Goal: Task Accomplishment & Management: Manage account settings

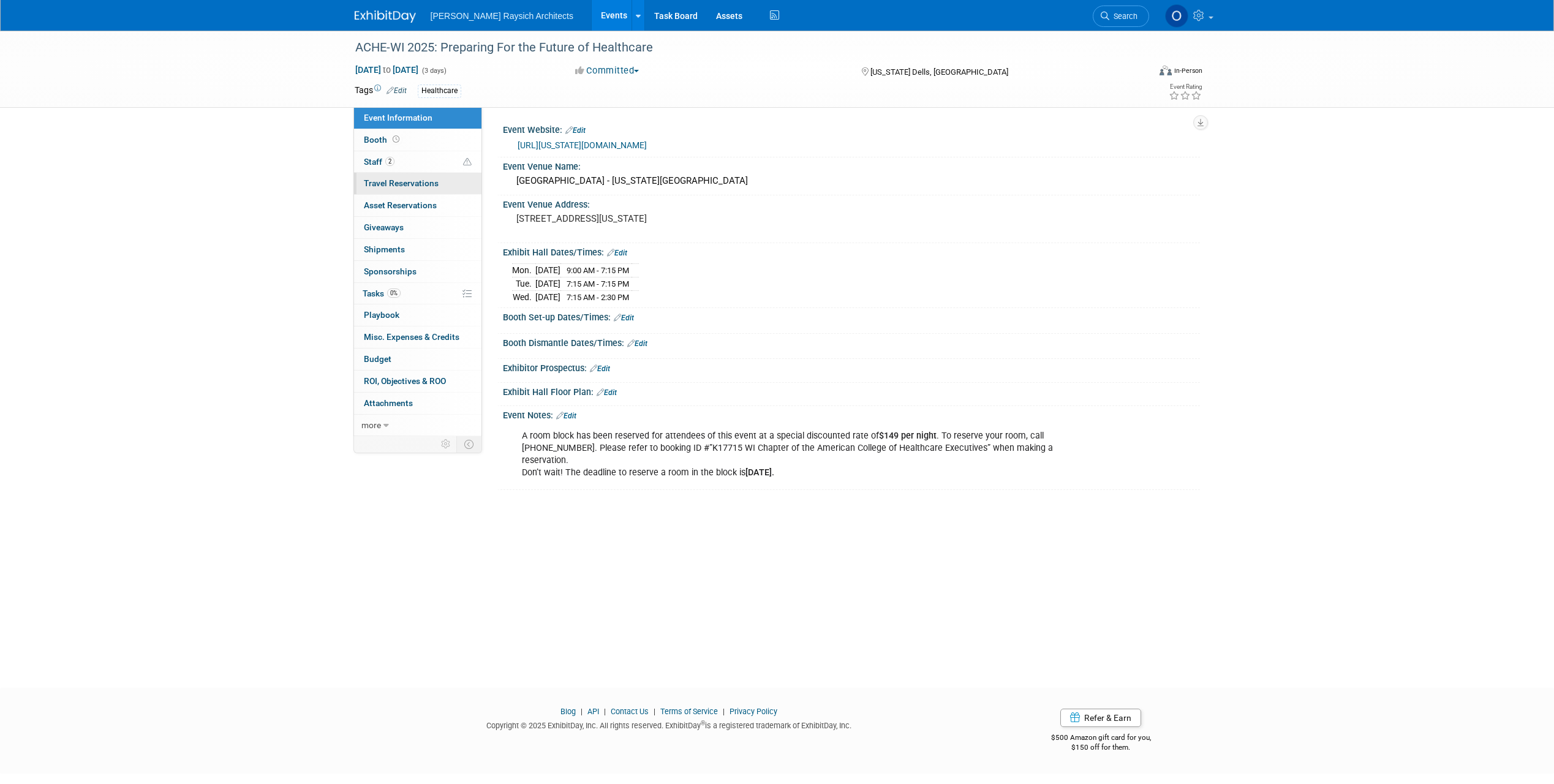
click at [407, 183] on span "Travel Reservations 0" at bounding box center [401, 183] width 75 height 10
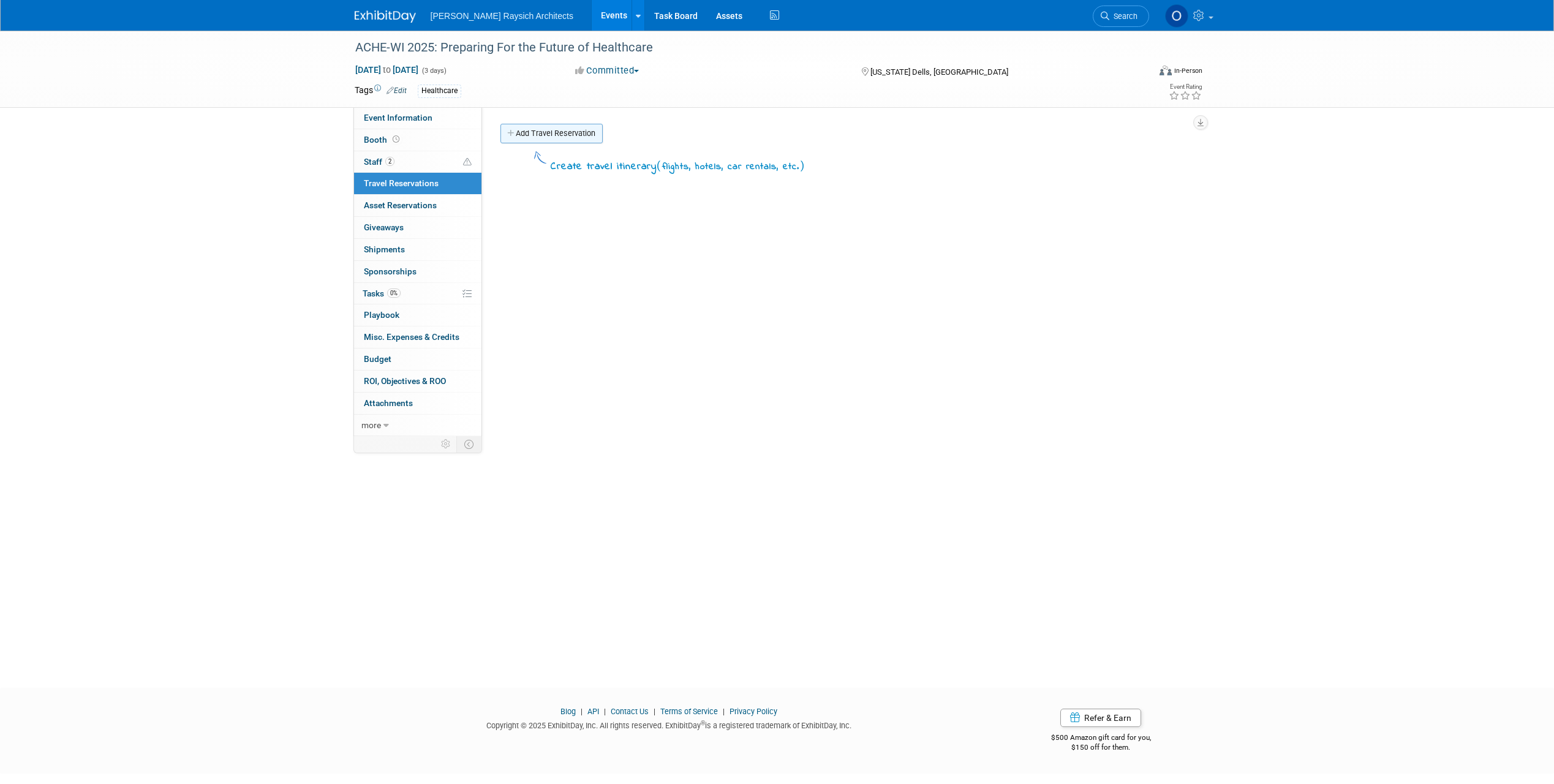
click at [526, 130] on link "Add Travel Reservation" at bounding box center [551, 133] width 102 height 19
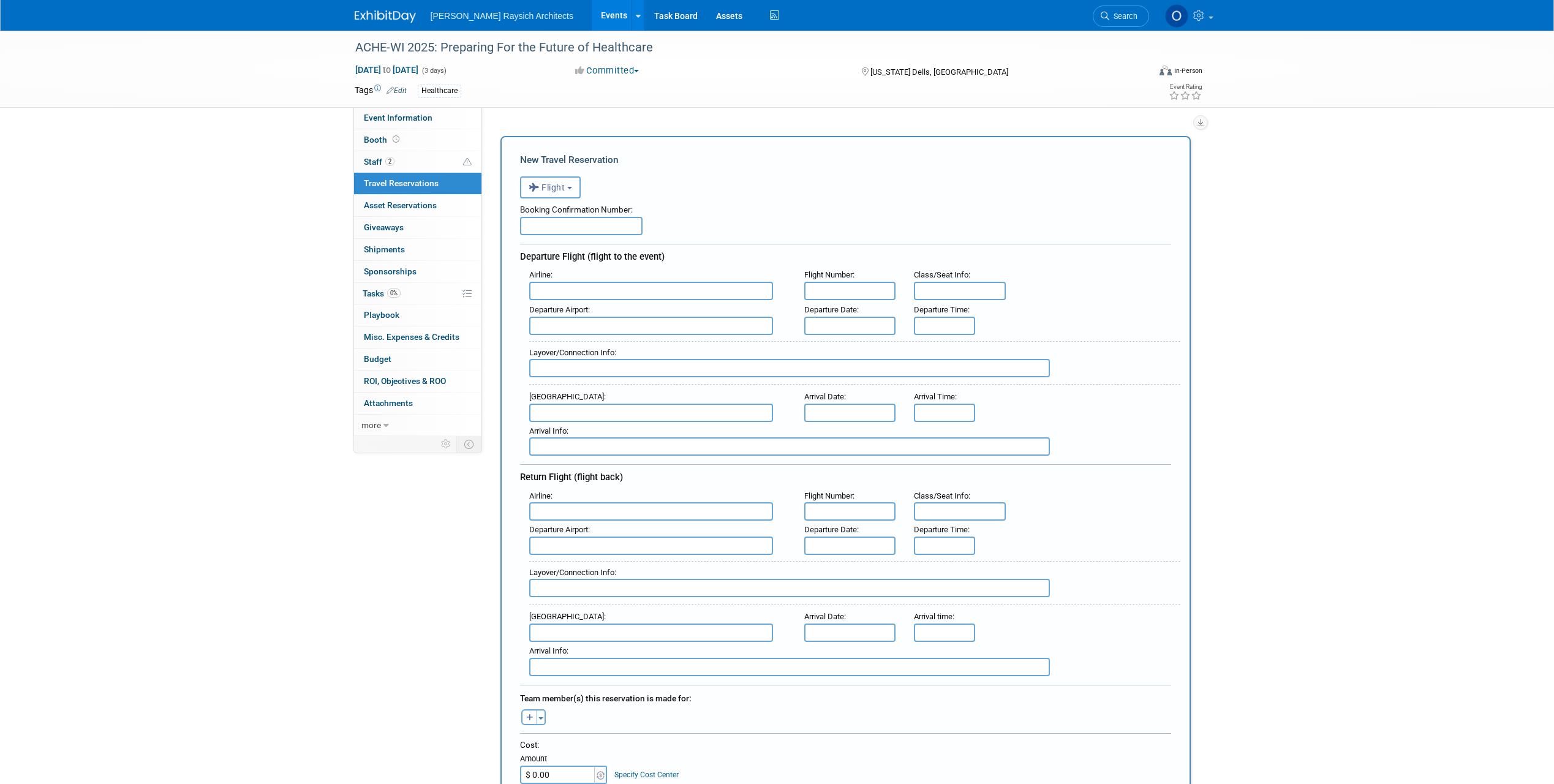
click at [570, 187] on b "button" at bounding box center [570, 187] width 5 height 3
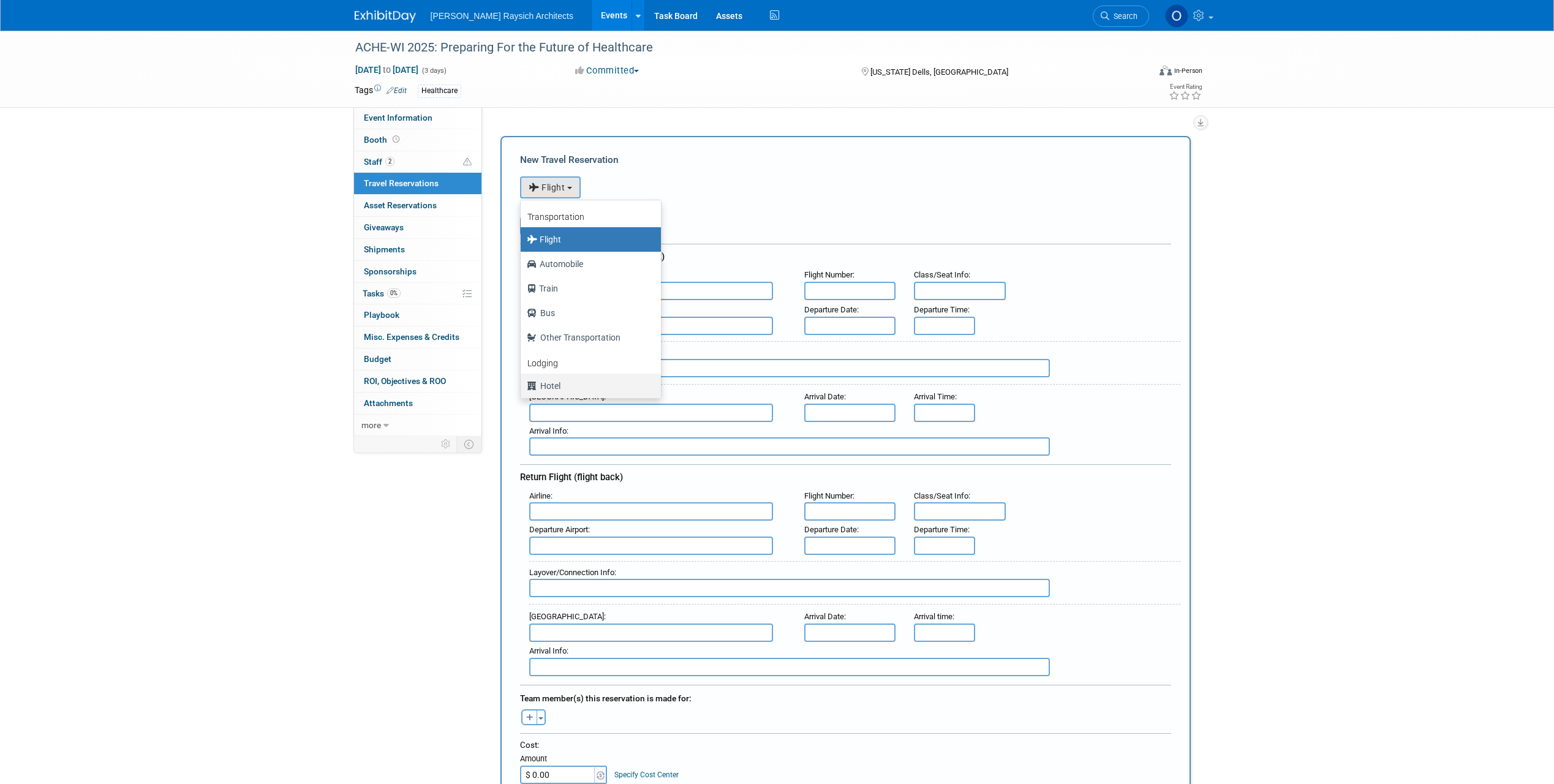
click at [564, 388] on label "Hotel" at bounding box center [587, 386] width 122 height 19
click at [523, 388] on input "Hotel" at bounding box center [518, 384] width 8 height 8
select select "6"
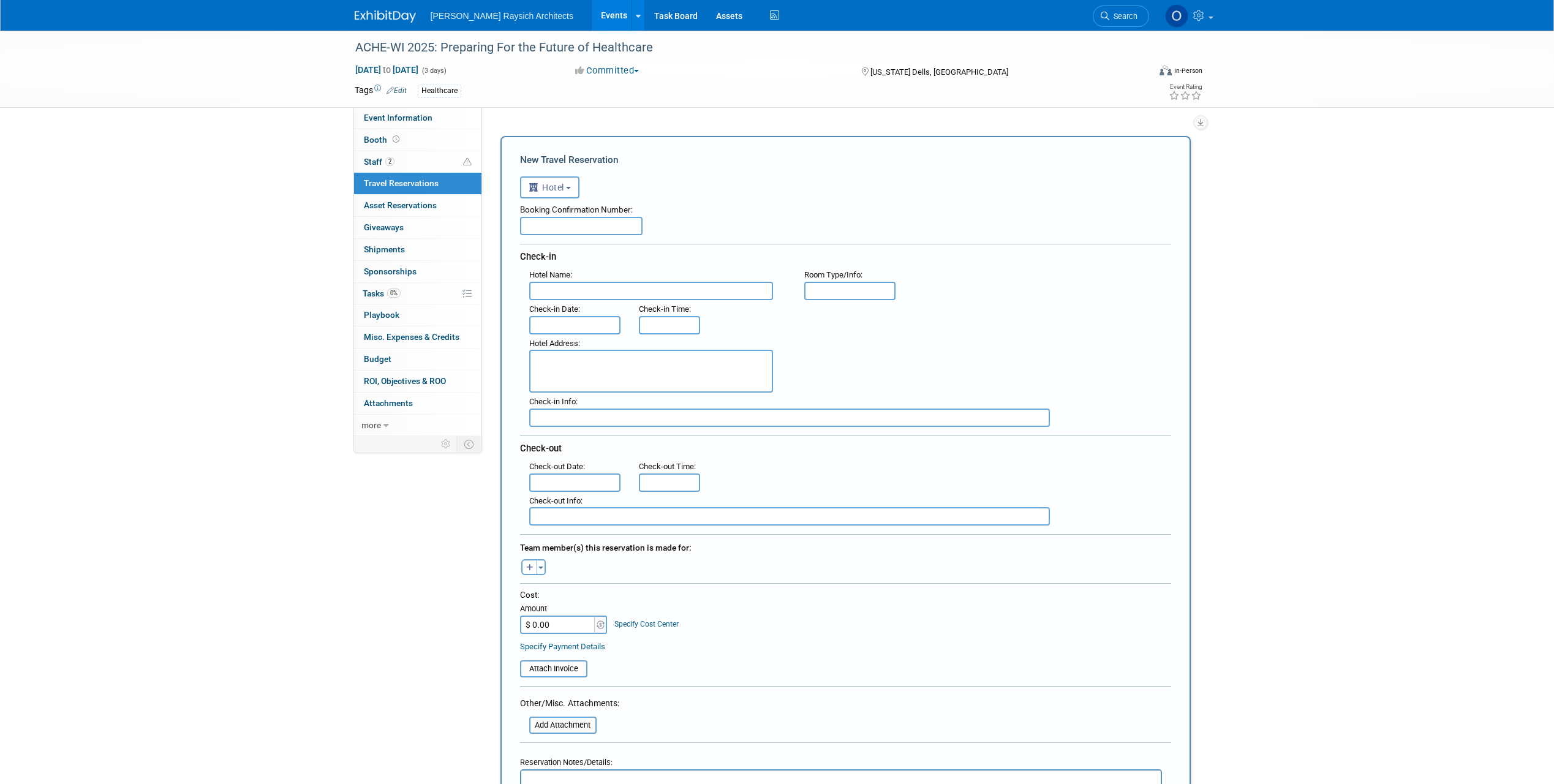
click at [565, 224] on input "text" at bounding box center [581, 226] width 122 height 19
type input "L14774"
type input "[GEOGRAPHIC_DATA]"
type input "Double Queen"
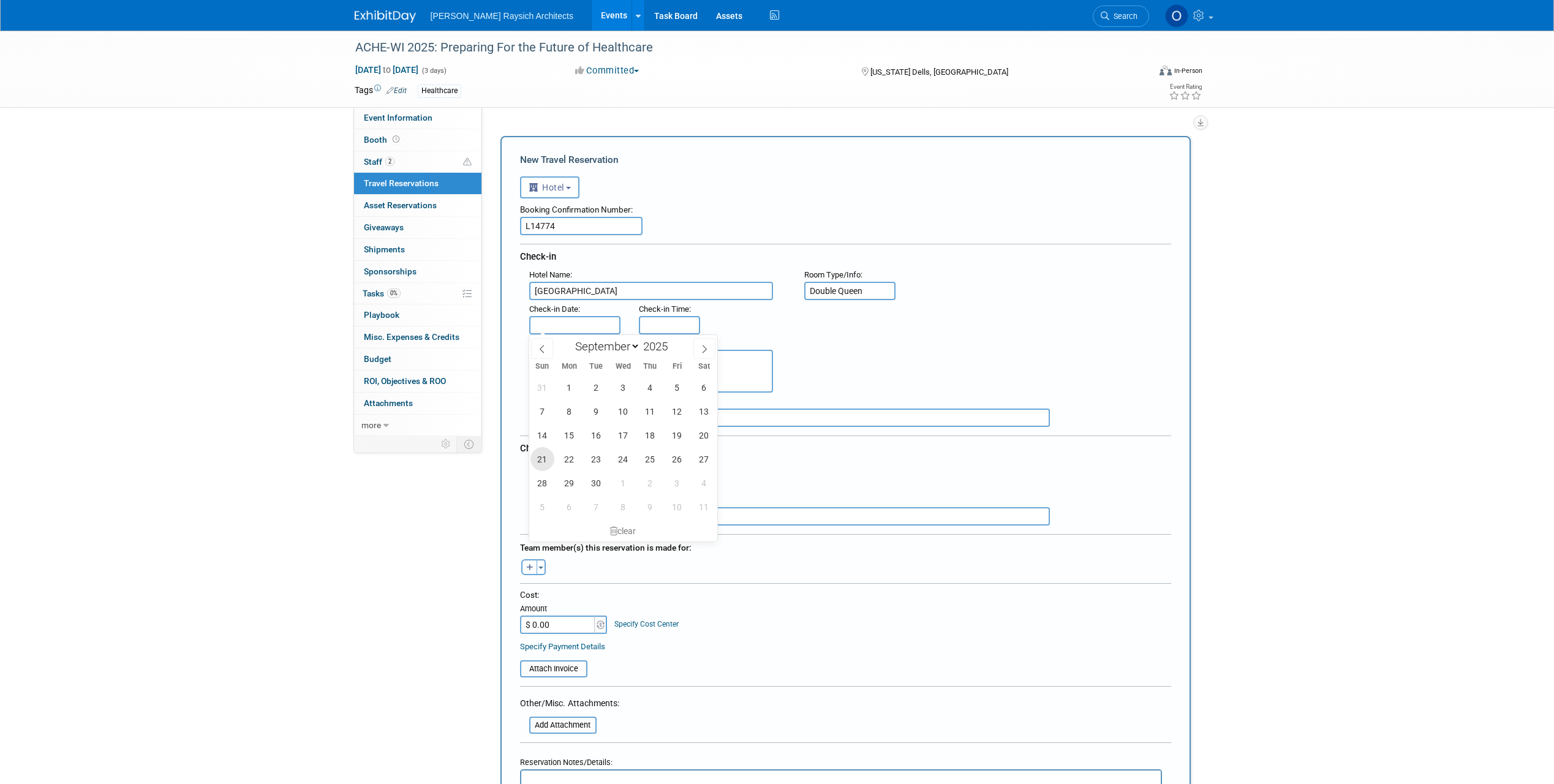
click at [543, 461] on span "21" at bounding box center [542, 459] width 24 height 24
type input "[DATE]"
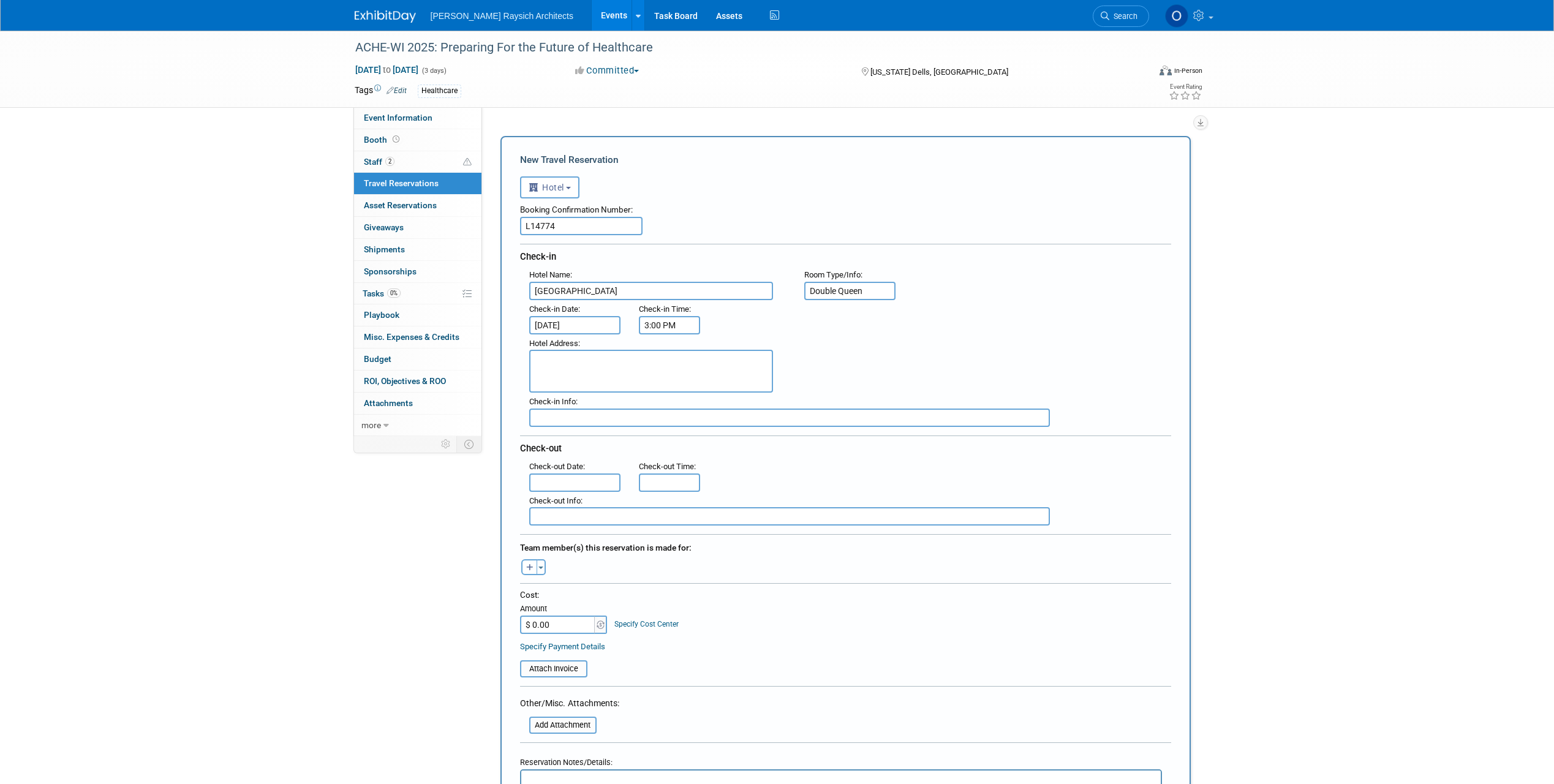
click at [680, 325] on input "3:00 PM" at bounding box center [669, 325] width 62 height 19
click at [672, 359] on span at bounding box center [667, 354] width 21 height 21
type input "4:00 PM"
click at [550, 414] on input "text" at bounding box center [789, 418] width 521 height 19
click at [558, 479] on input "text" at bounding box center [575, 483] width 92 height 19
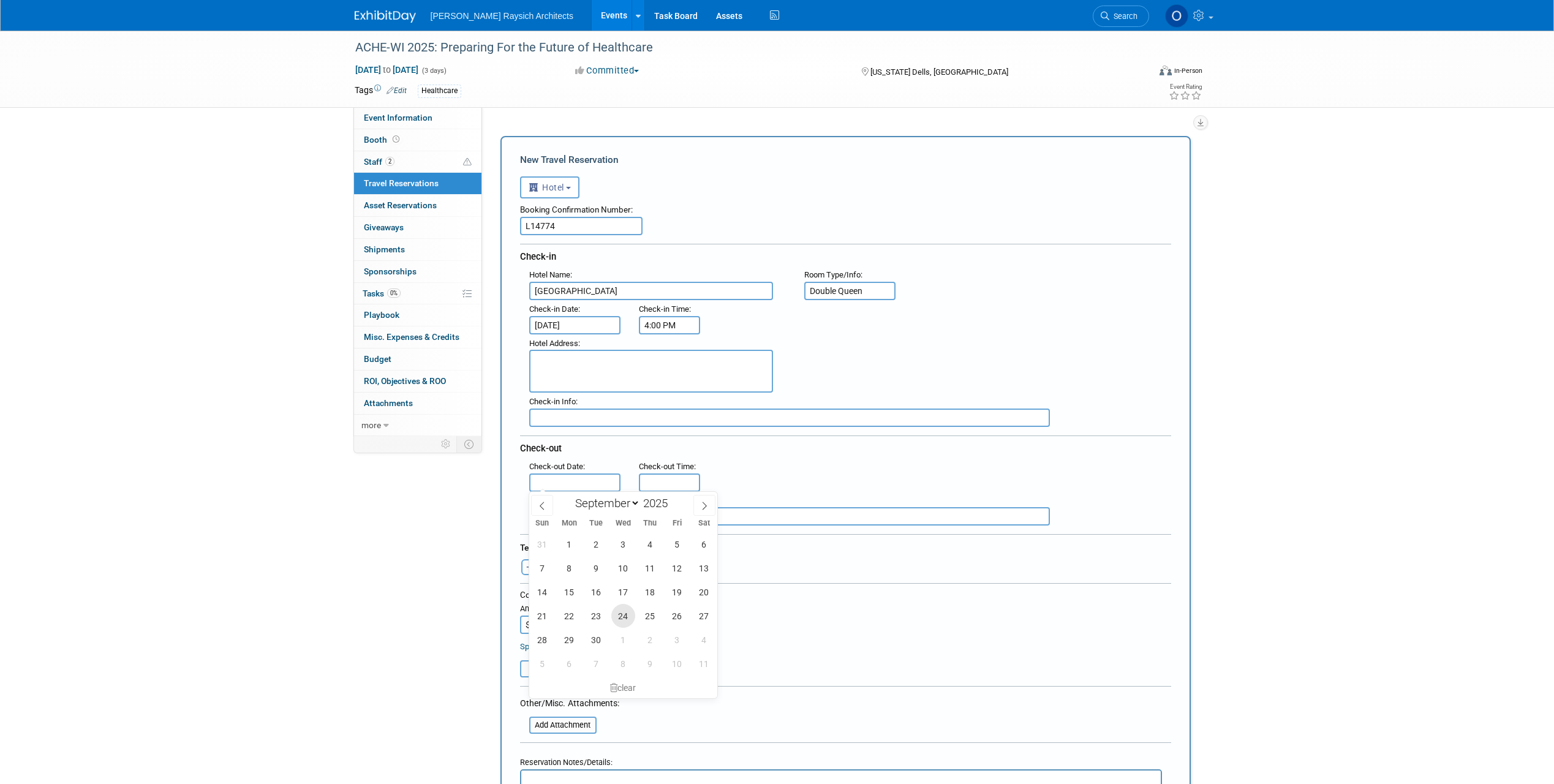
click at [624, 618] on span "24" at bounding box center [623, 615] width 24 height 24
type input "[DATE]"
click at [658, 478] on input "11:00 AM" at bounding box center [669, 483] width 62 height 19
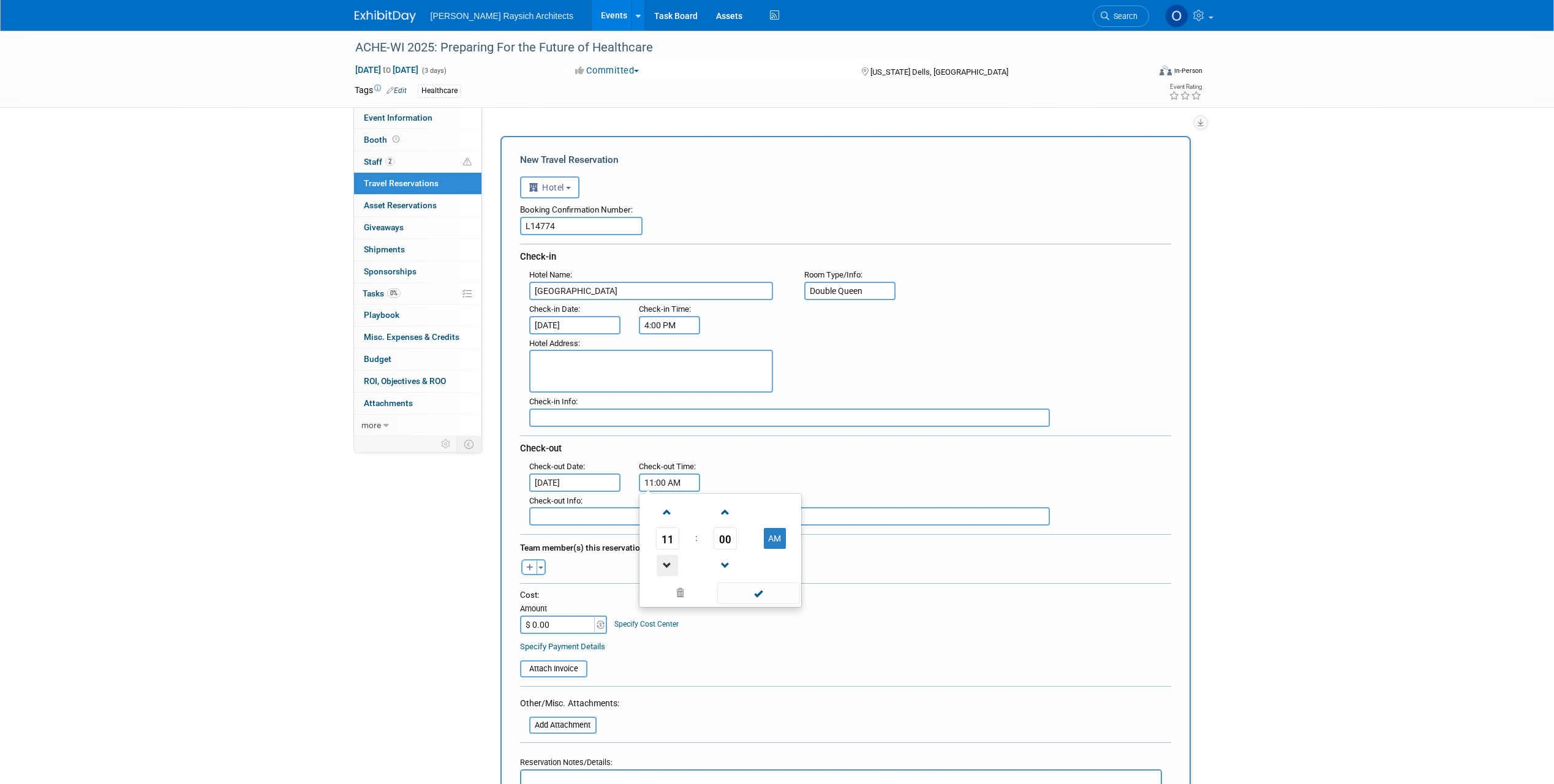
click at [673, 568] on span at bounding box center [667, 565] width 21 height 21
click at [717, 539] on span "00" at bounding box center [725, 538] width 24 height 22
click at [731, 541] on td "30" at bounding box center [739, 545] width 39 height 33
type input "10:30 AM"
click at [765, 590] on span at bounding box center [759, 592] width 83 height 21
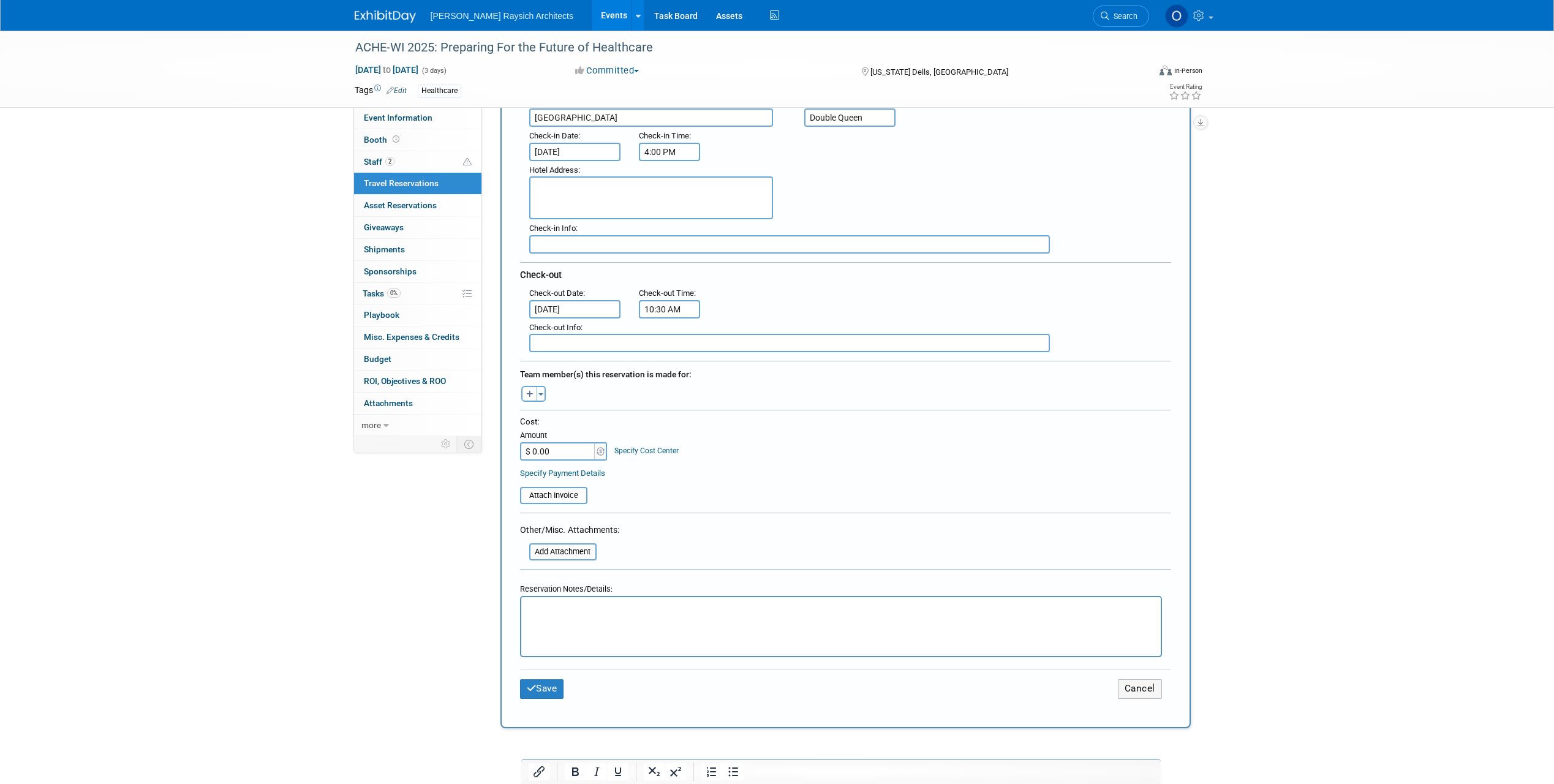
scroll to position [184, 0]
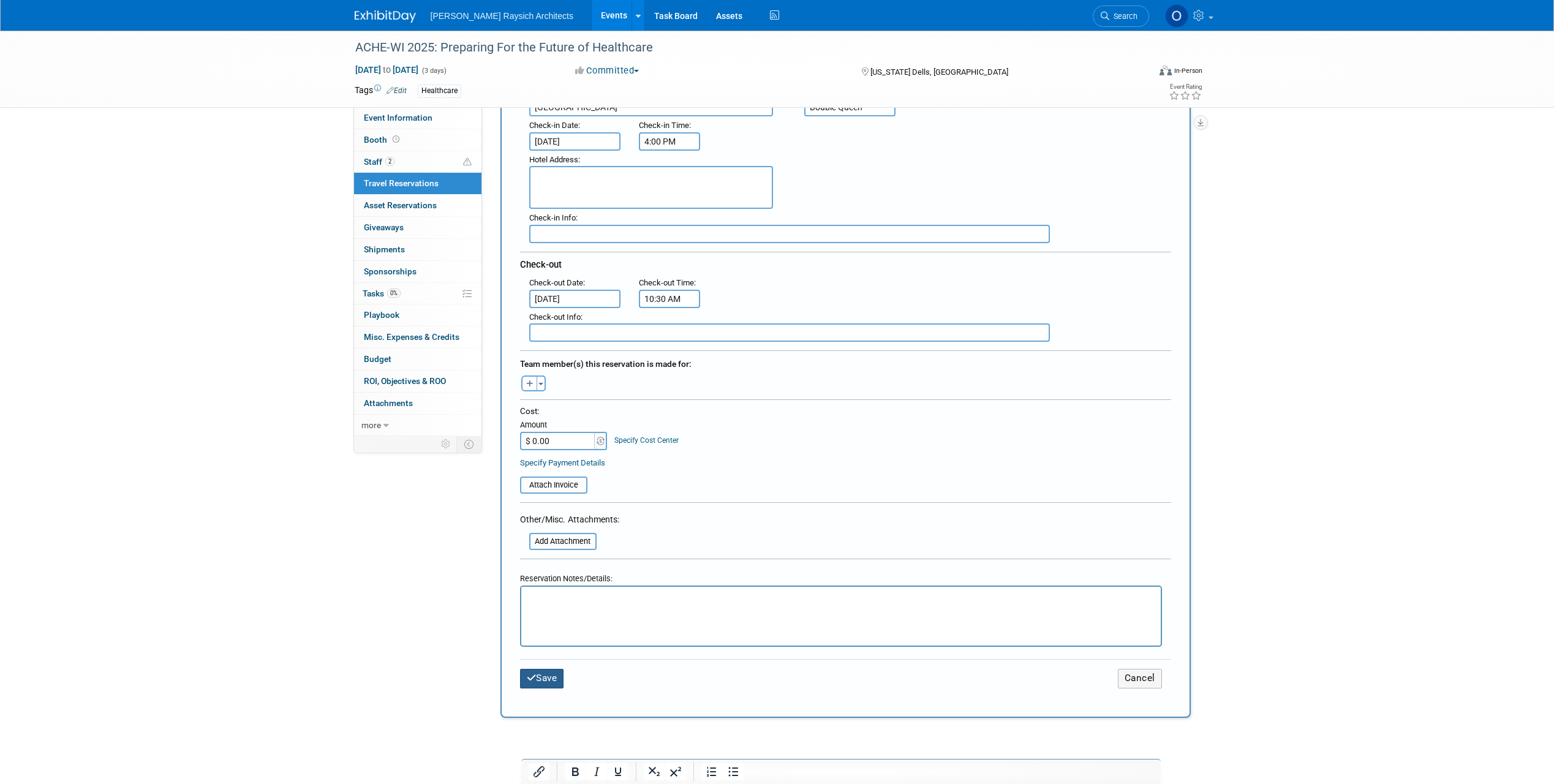
click at [550, 678] on button "Save" at bounding box center [542, 678] width 44 height 19
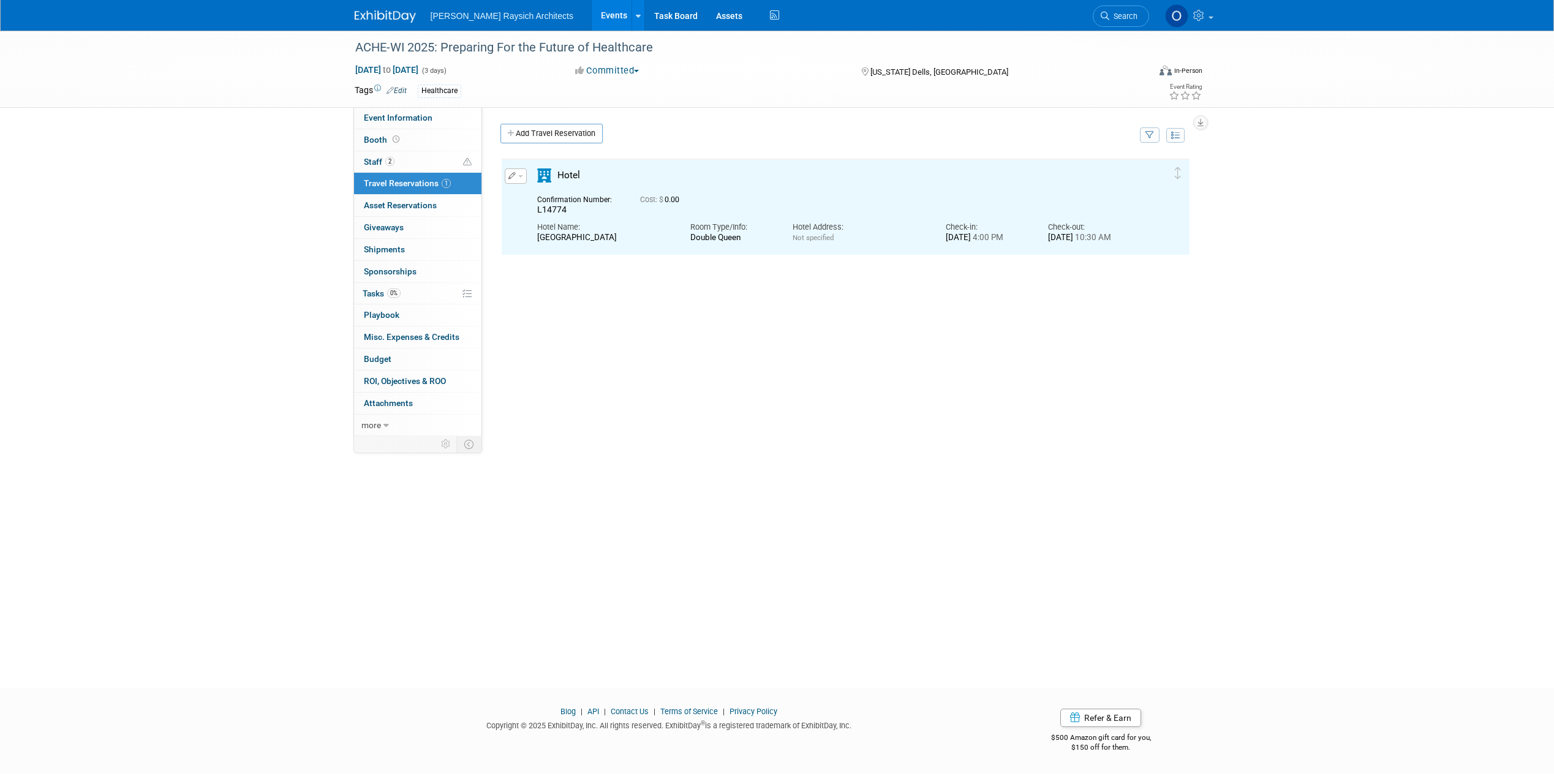
scroll to position [0, 0]
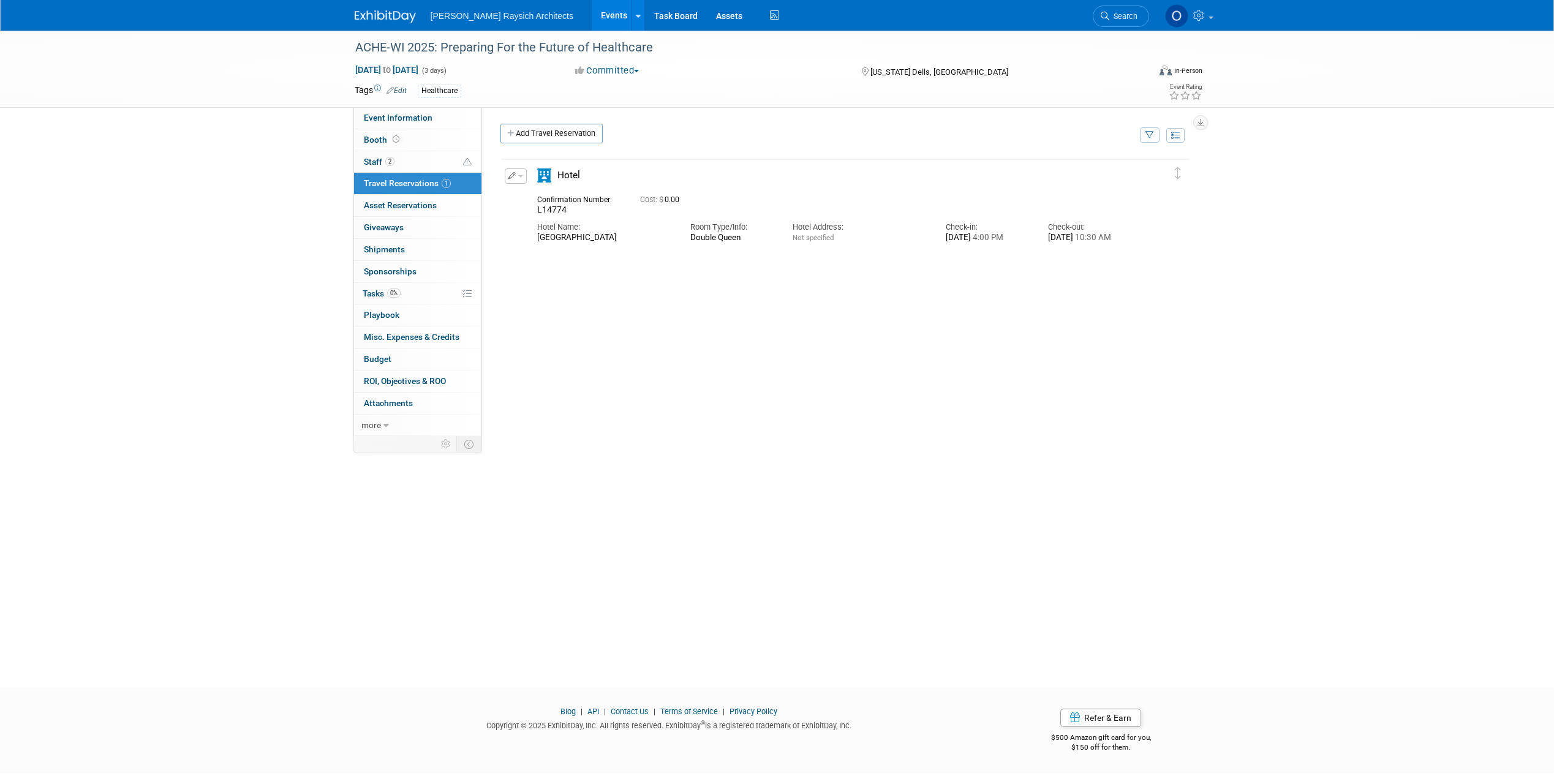
click at [513, 180] on icon "button" at bounding box center [512, 176] width 8 height 8
click at [519, 195] on icon "button" at bounding box center [518, 197] width 10 height 8
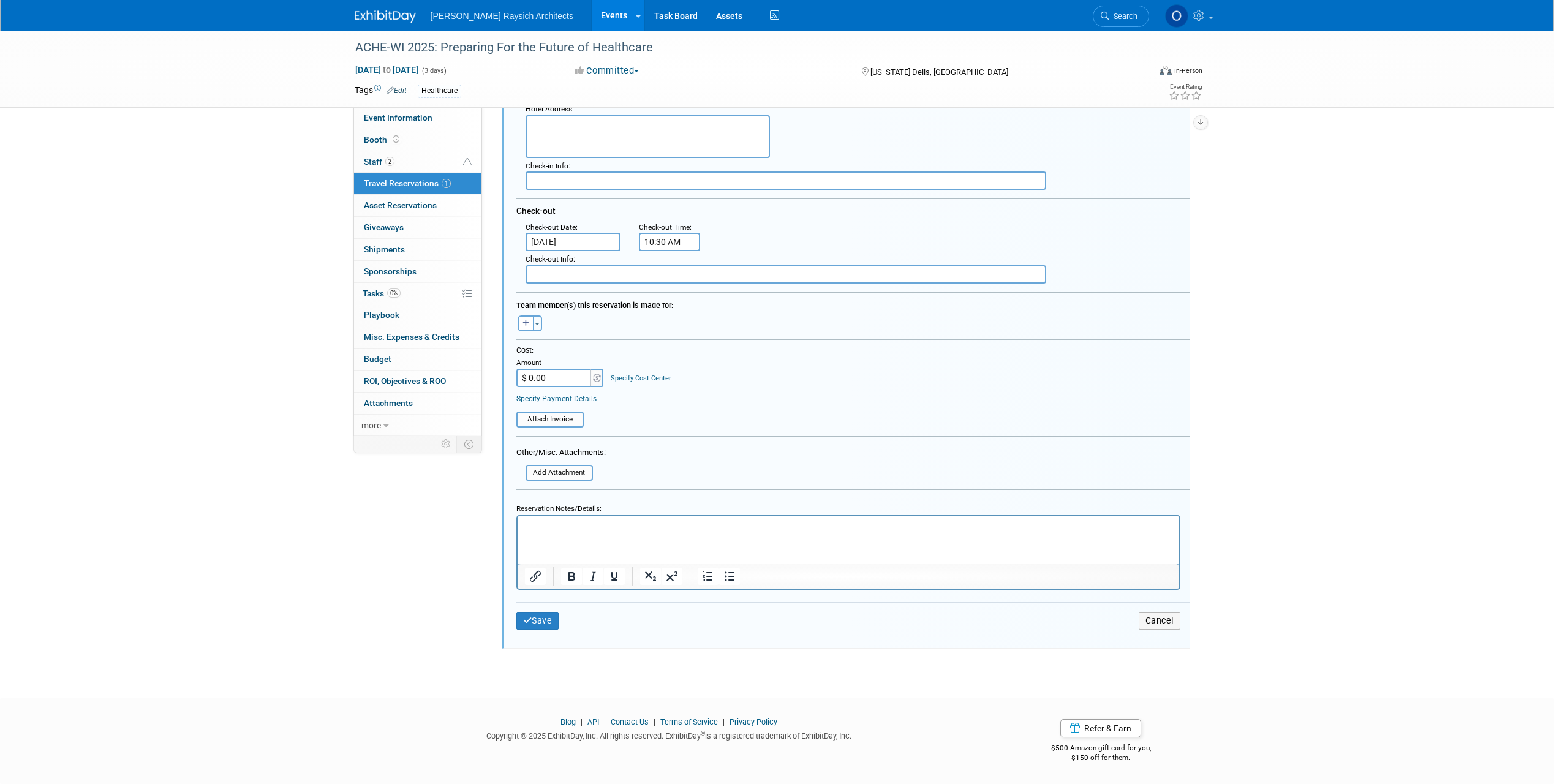
scroll to position [226, 0]
click at [534, 533] on html at bounding box center [847, 524] width 662 height 17
click at [549, 620] on button "Save" at bounding box center [538, 620] width 43 height 18
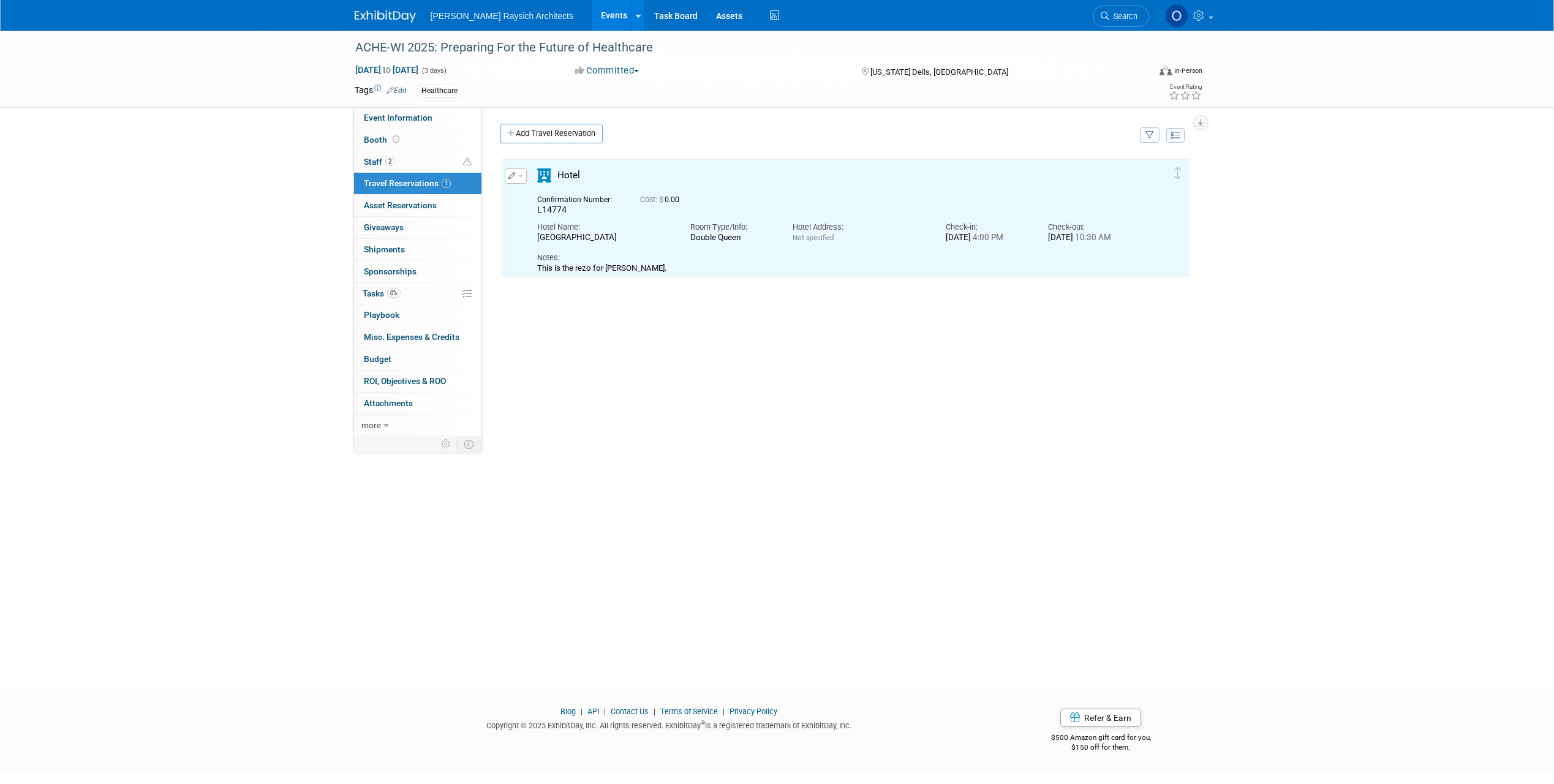
scroll to position [0, 0]
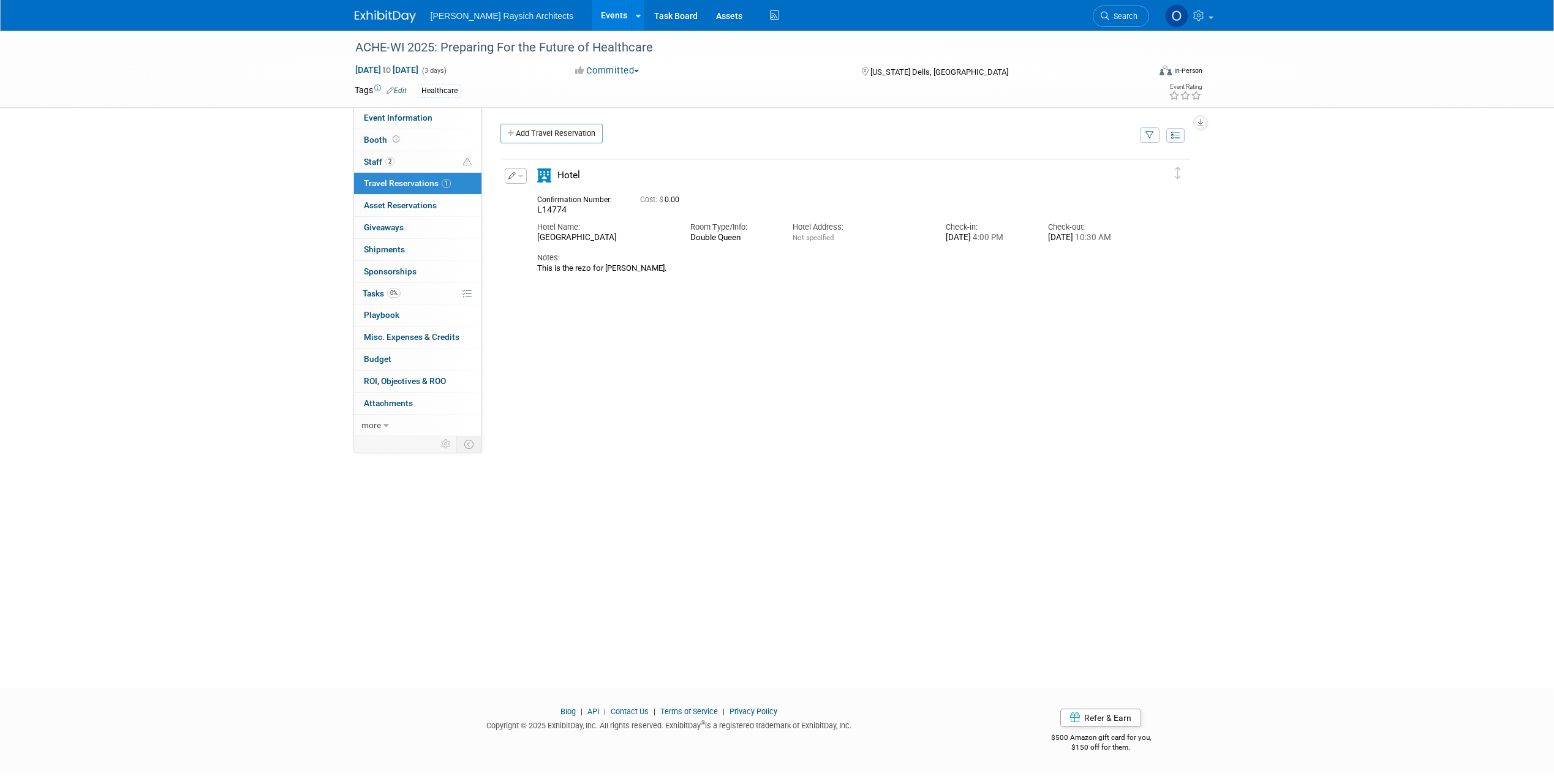
click at [555, 414] on div "Delete Reservation L14774 Cost: $ 0.00 Hotel Name:" at bounding box center [846, 340] width 690 height 367
